Goal: Check status: Check status

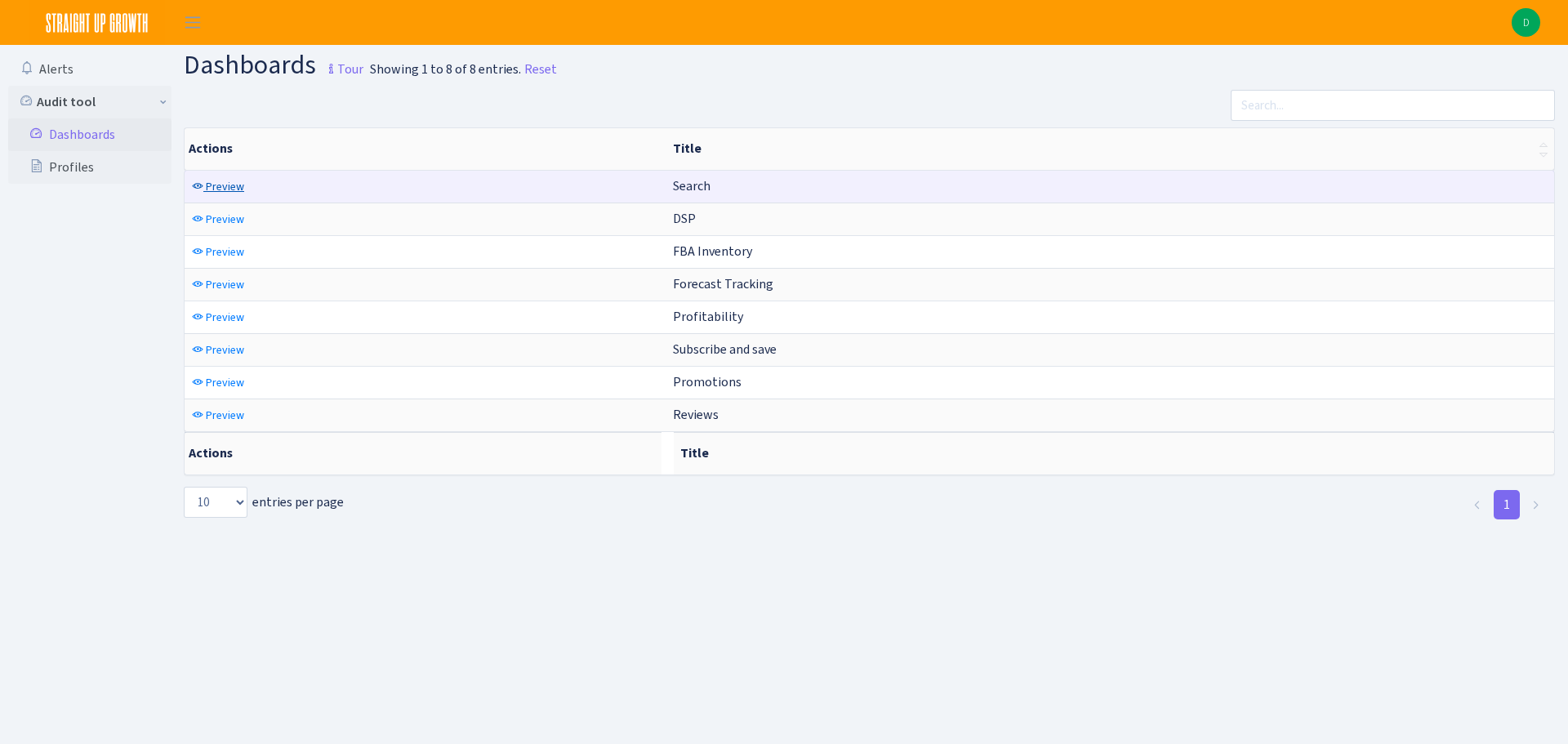
click at [235, 183] on span "Preview" at bounding box center [225, 186] width 39 height 16
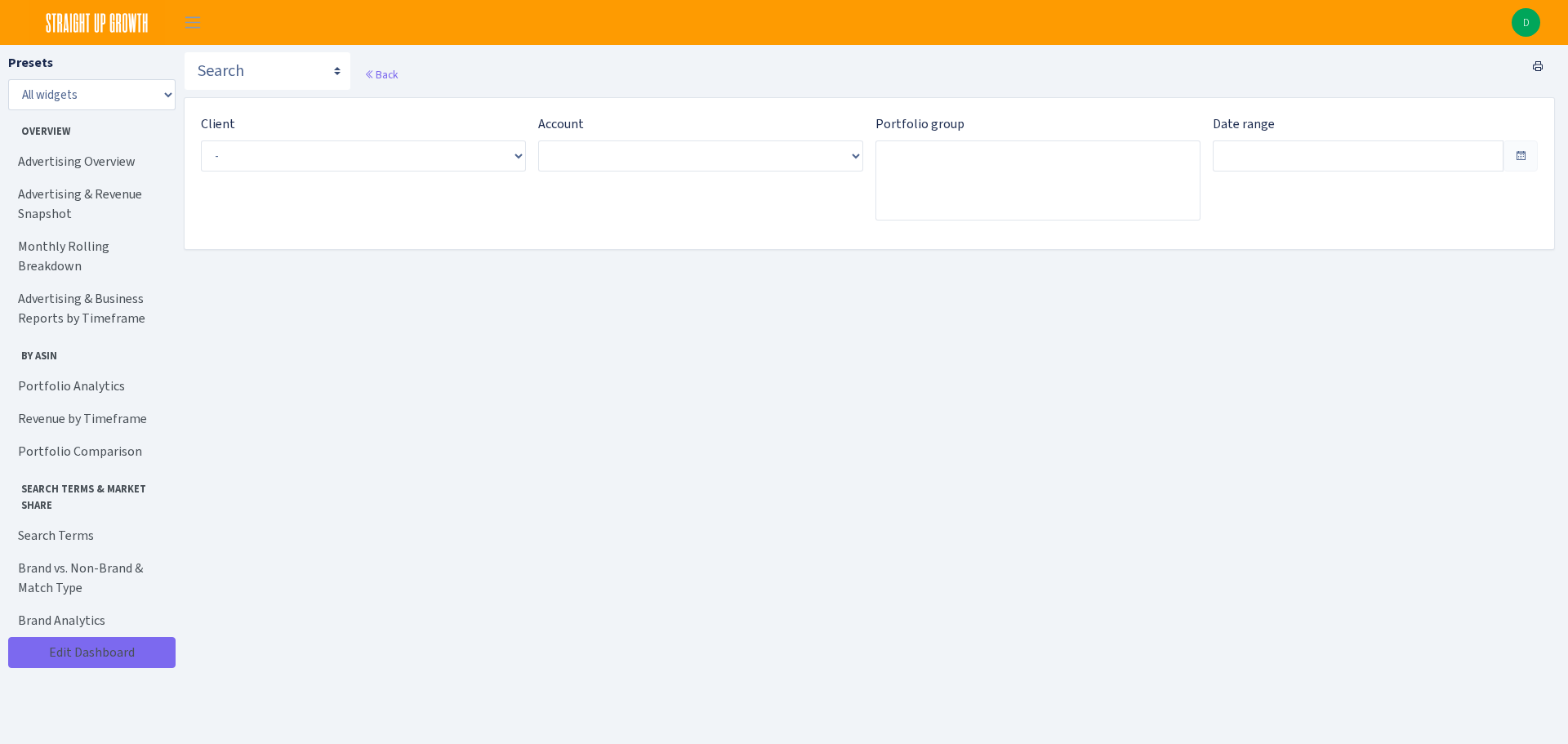
type input "[DATE] - [DATE]"
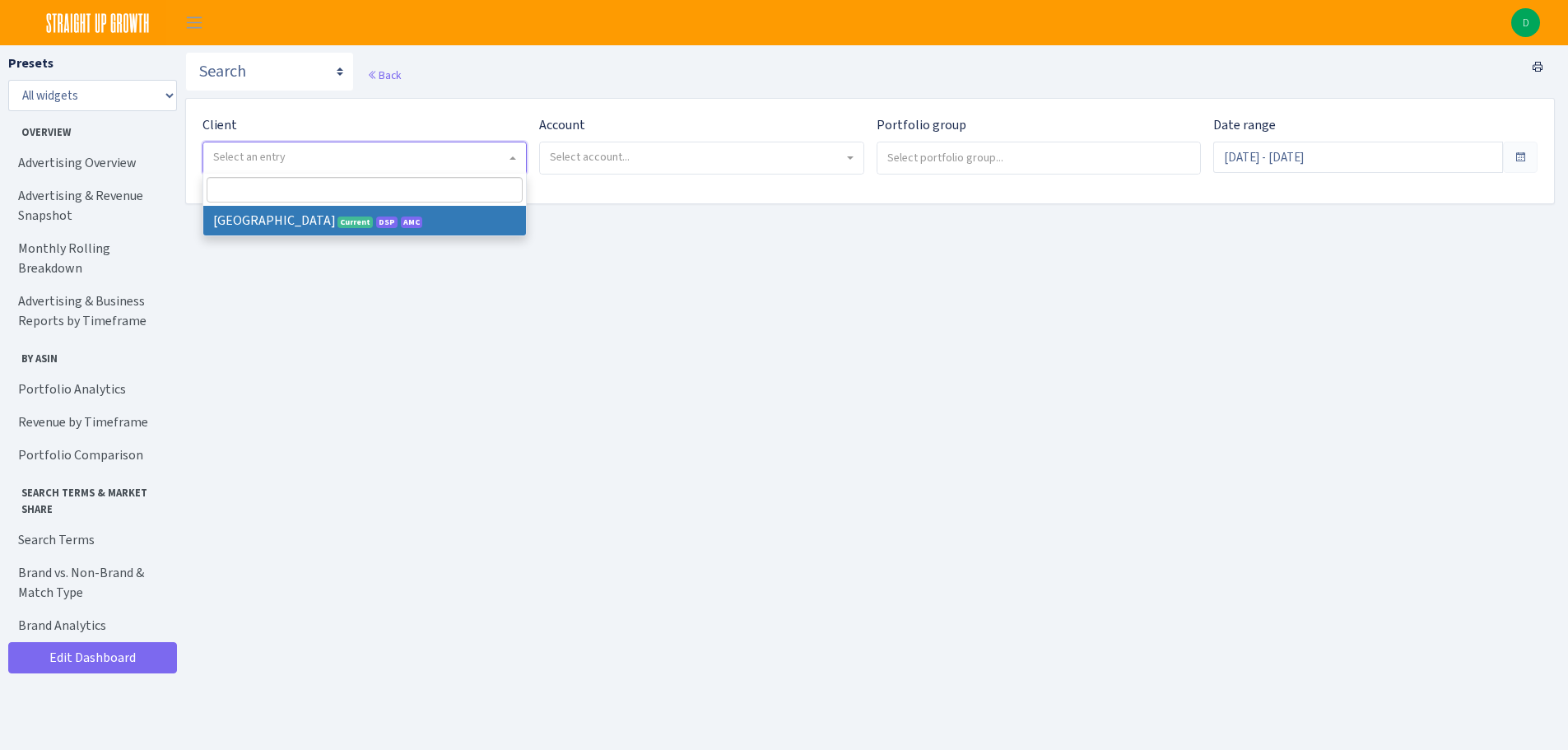
click at [486, 159] on span "Select an entry" at bounding box center [360, 157] width 293 height 17
select select "128"
select select
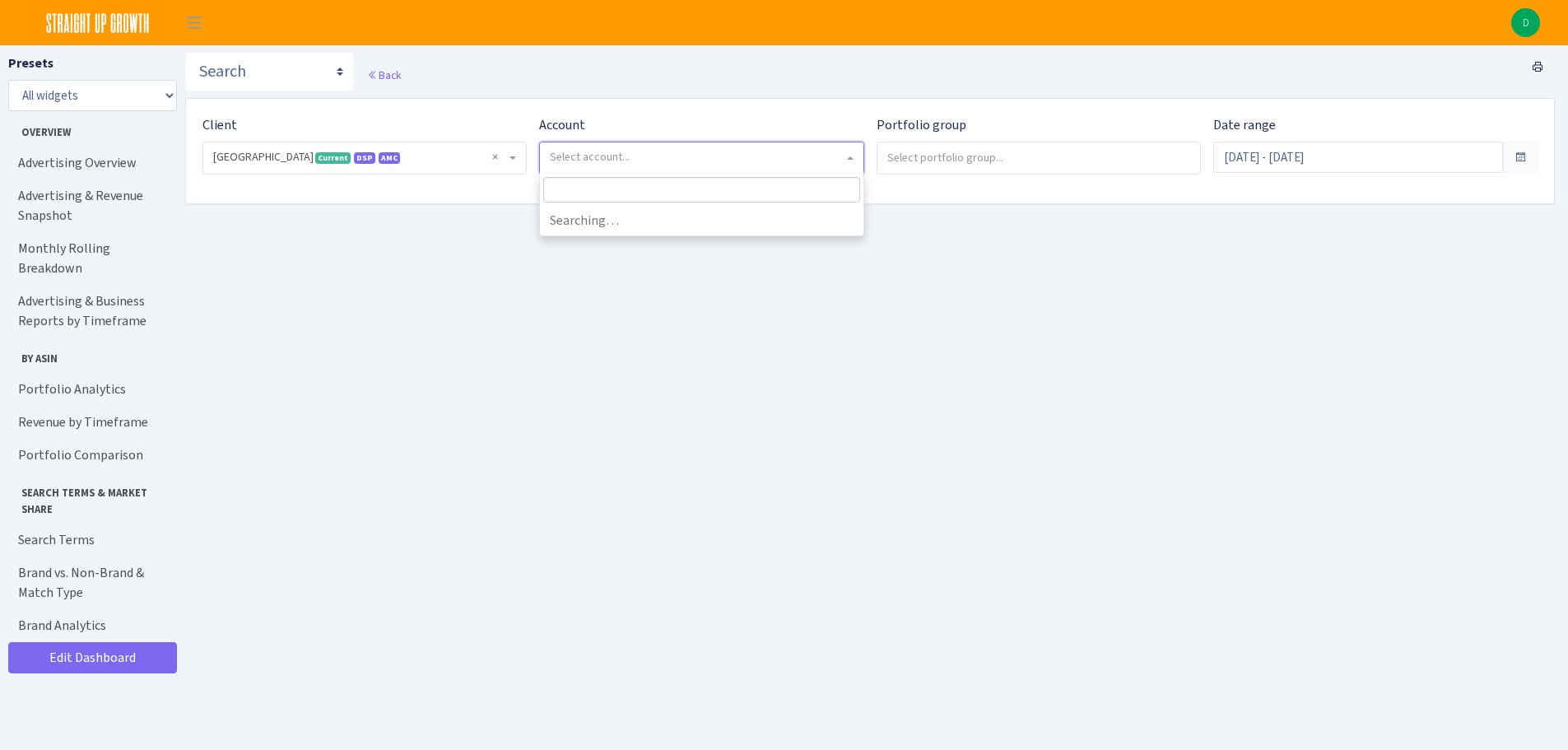
click at [634, 157] on span "Select account..." at bounding box center [696, 157] width 293 height 17
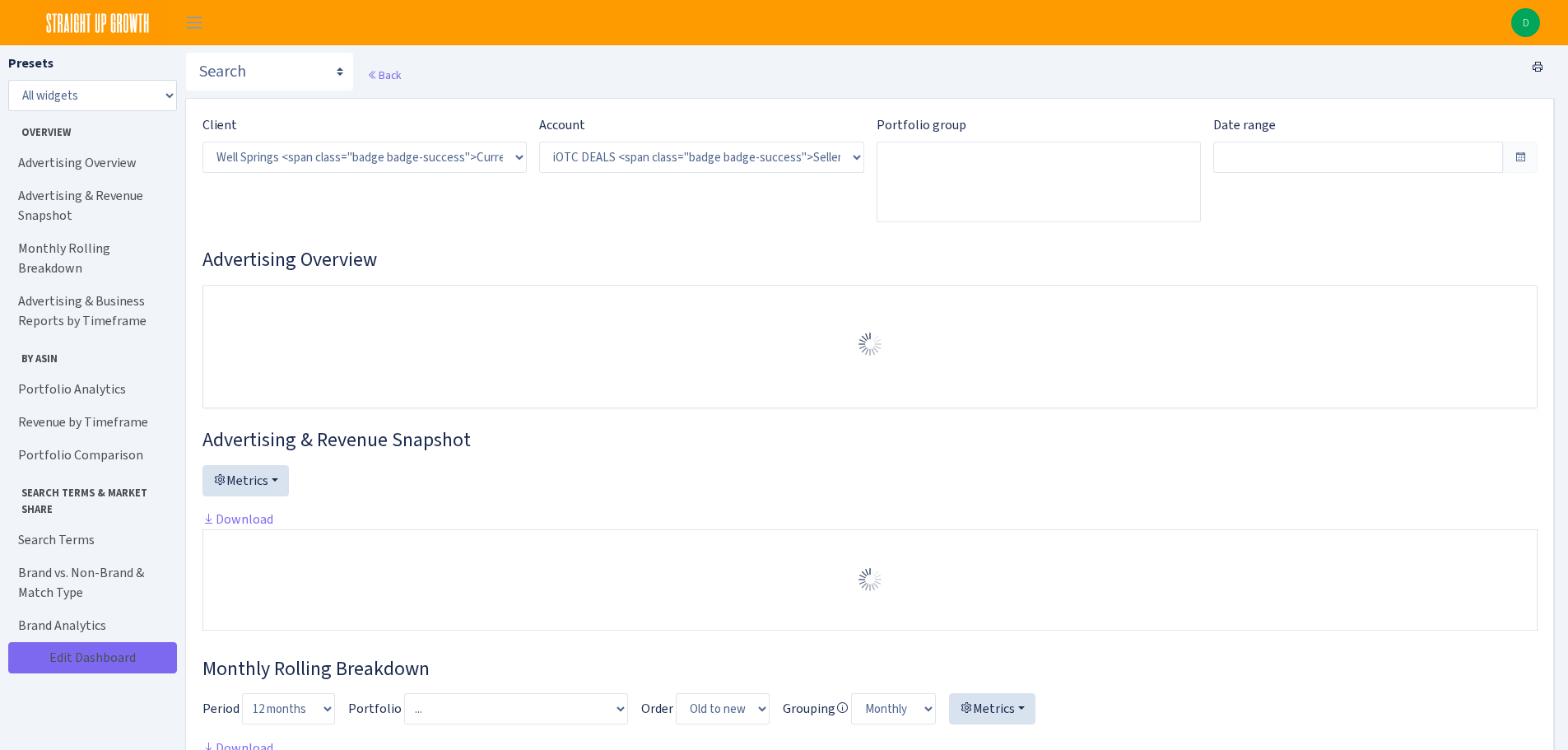
select select "1442369718141634"
type input "Aug 4, 2025 - Sep 2, 2025"
type input "Jul 5, 2025 - Aug 3, 2025"
click at [635, 248] on h3 "Advertising Overview" at bounding box center [870, 260] width 1335 height 24
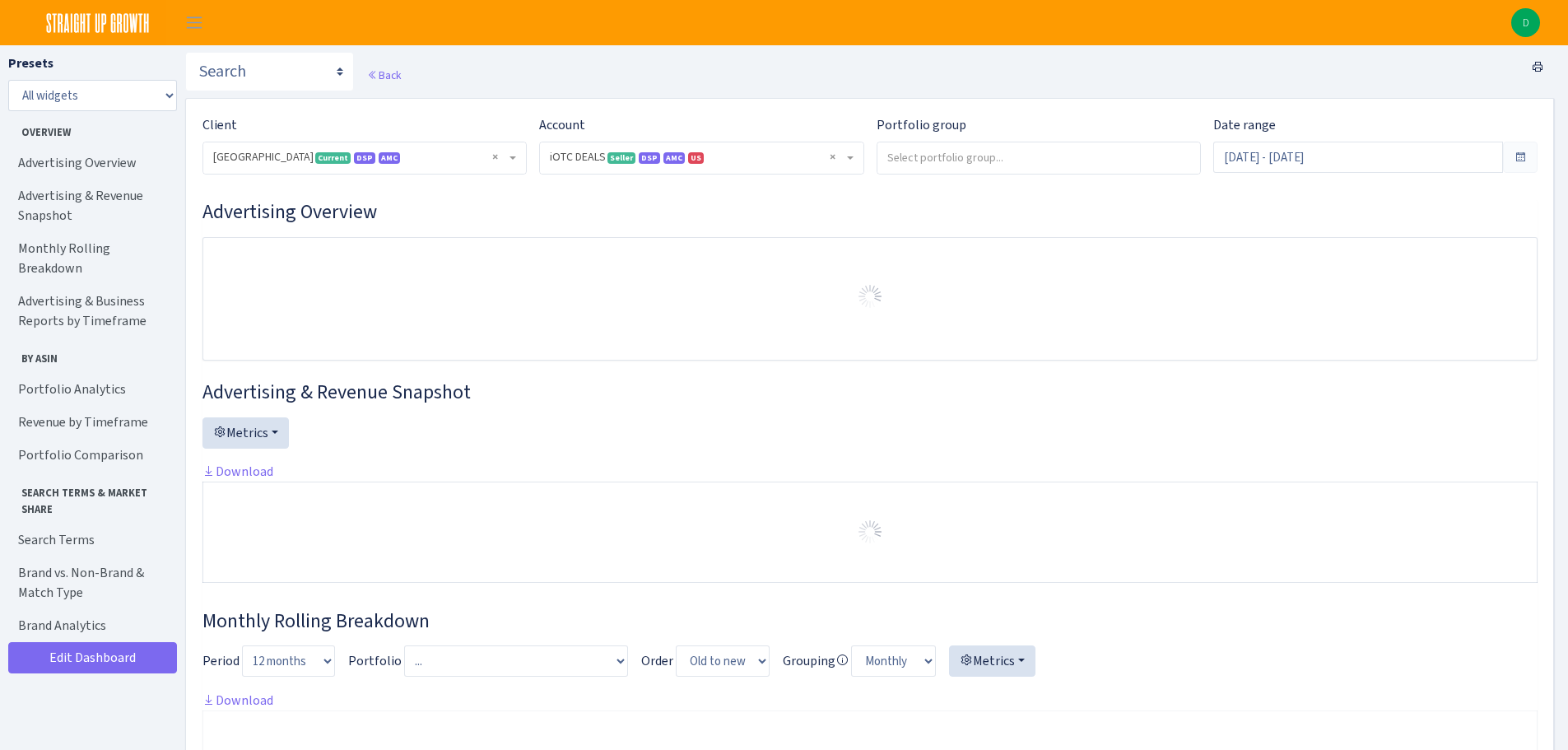
click at [1049, 176] on div "Portfolio group" at bounding box center [1033, 152] width 337 height 72
click at [1047, 143] on input "search" at bounding box center [1038, 157] width 323 height 30
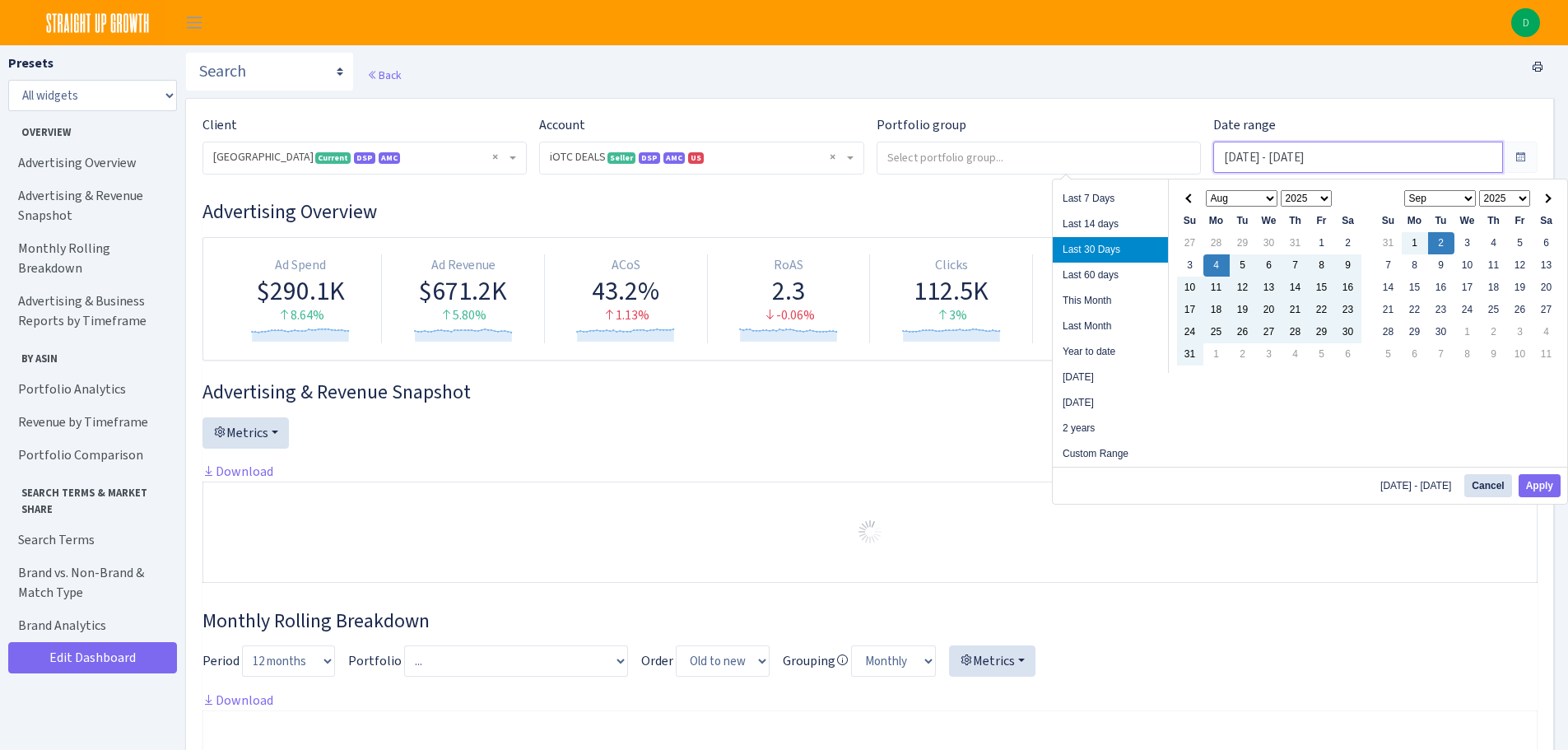
click at [1448, 156] on input "Aug 4, 2025 - Sep 2, 2025" at bounding box center [1358, 157] width 289 height 31
click at [1112, 357] on li "Year to date" at bounding box center [1110, 352] width 116 height 26
type input "Jan 1, 2025 - Sep 2, 2025"
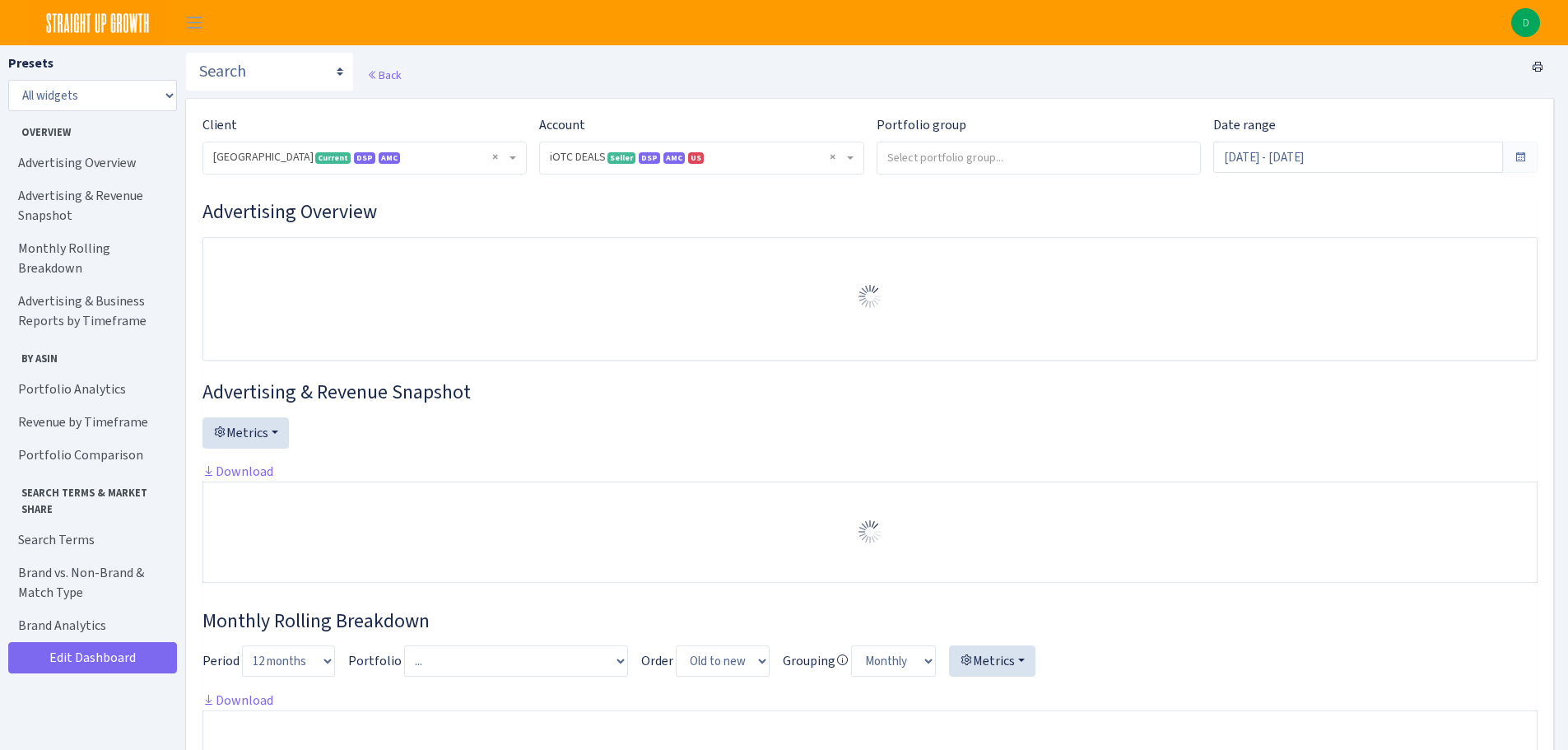
select select "1442369718141634"
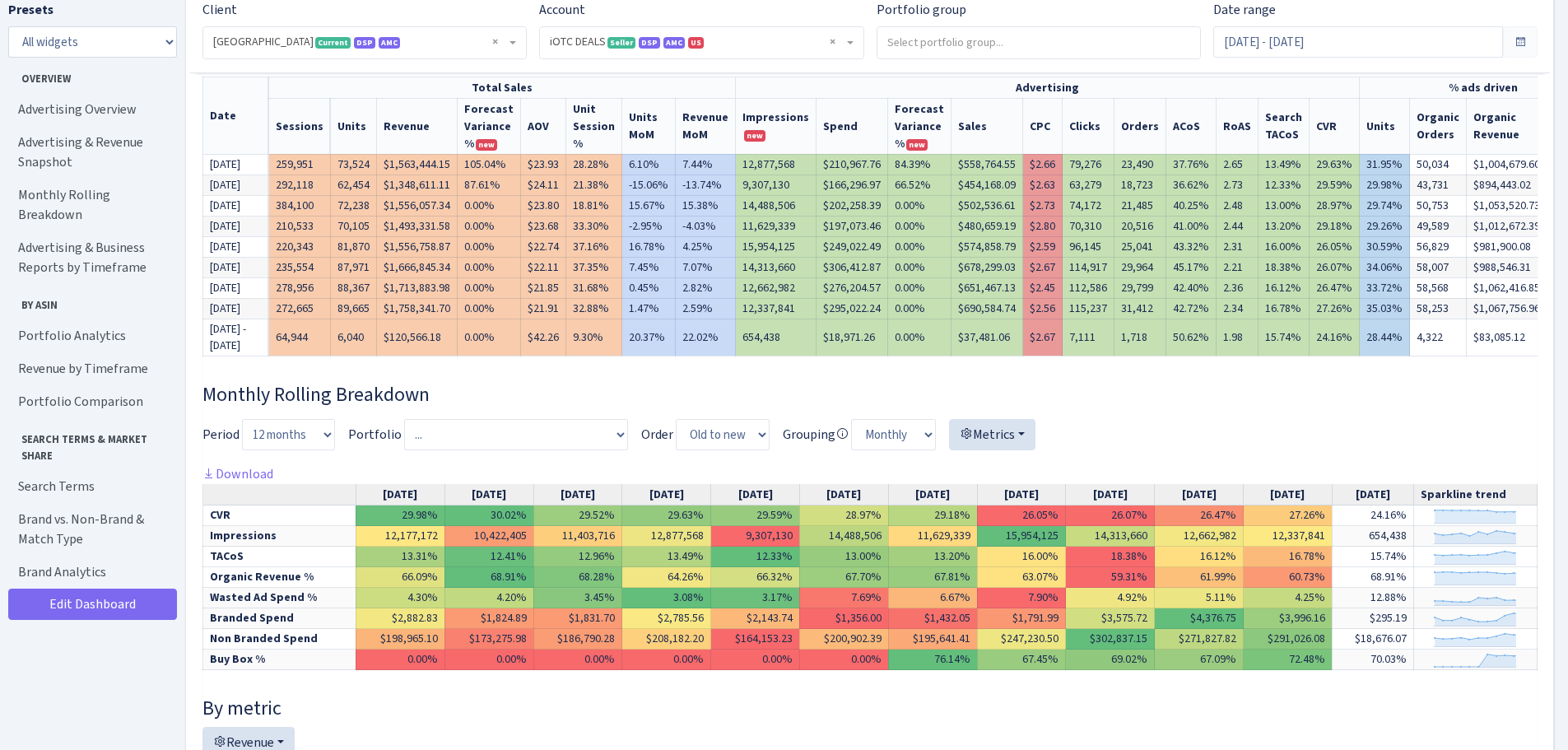
scroll to position [165, 0]
